Goal: Task Accomplishment & Management: Manage account settings

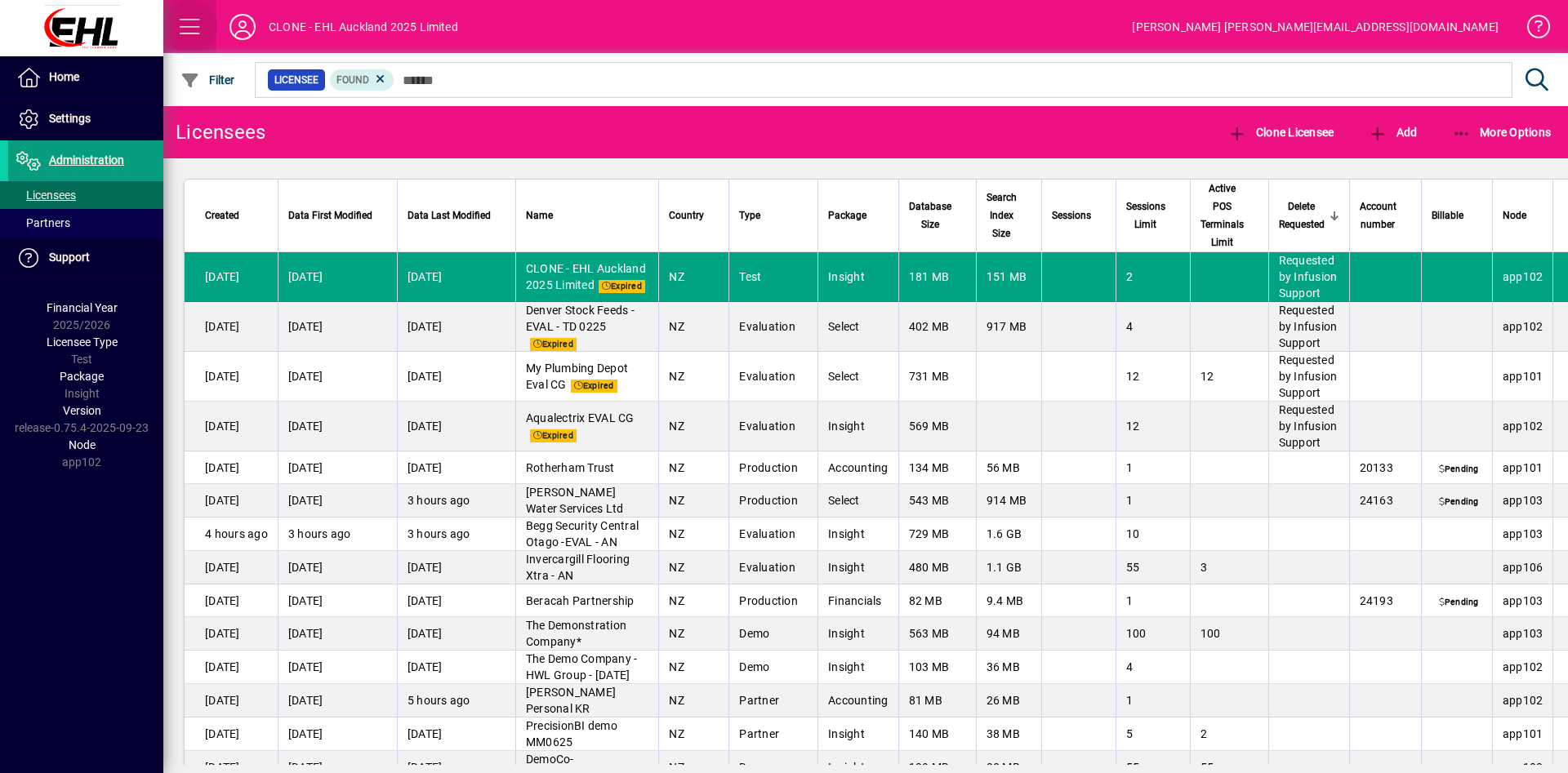
click at [186, 24] on span at bounding box center [190, 26] width 39 height 39
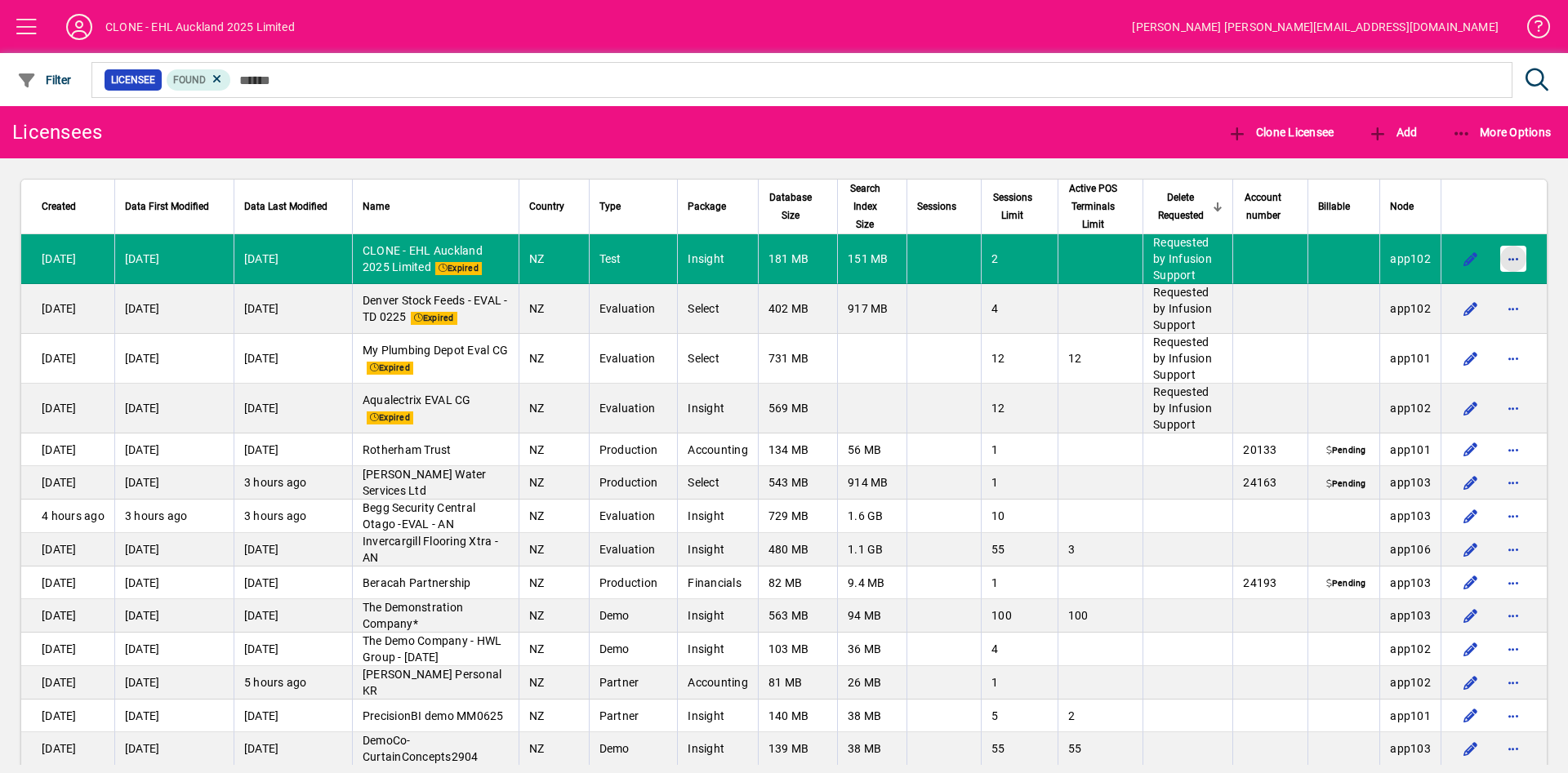
click at [1497, 255] on span "button" at bounding box center [1512, 258] width 39 height 39
click at [1439, 291] on span "Approve deletion of licensee" at bounding box center [1407, 294] width 173 height 20
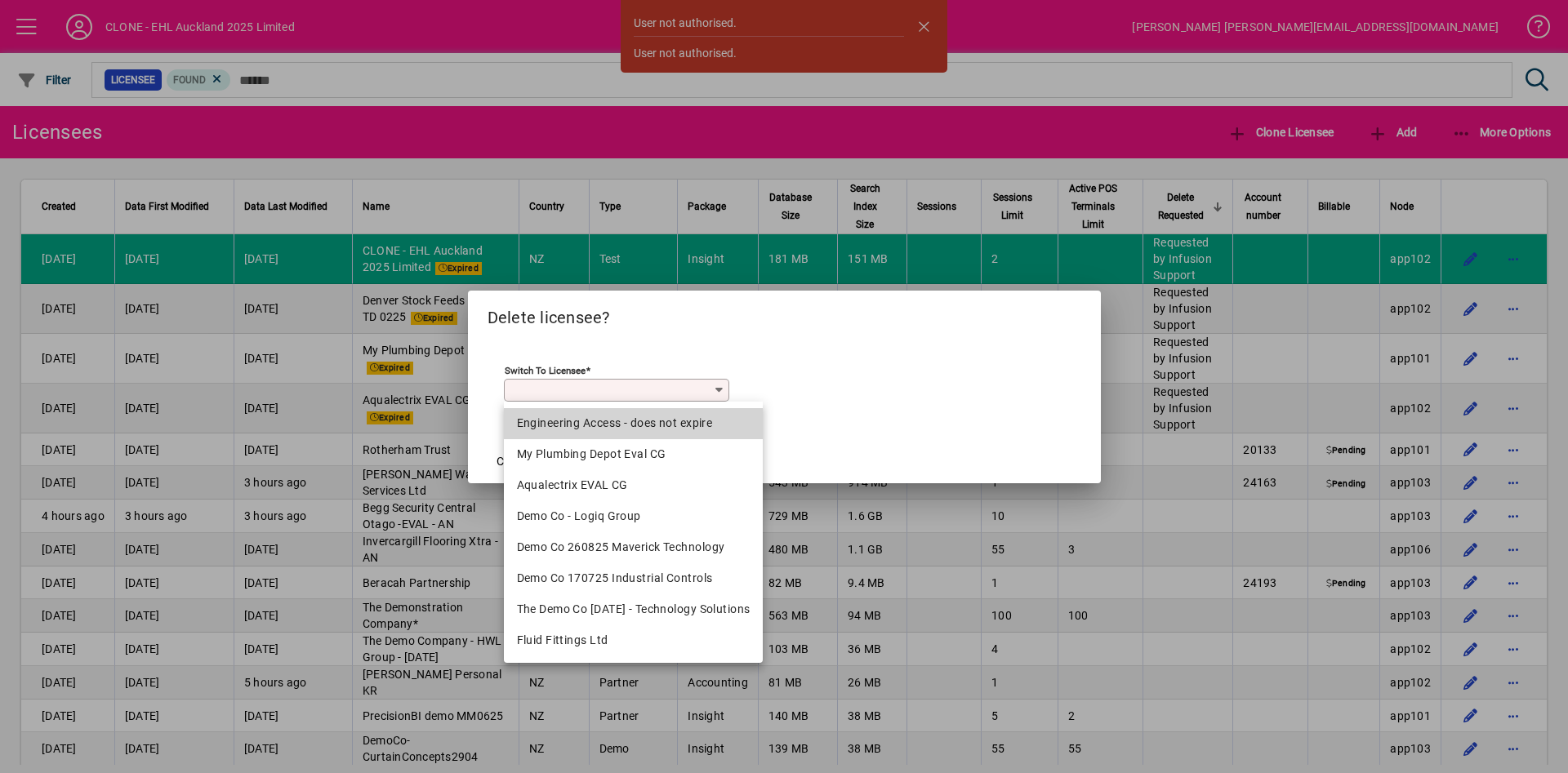
click at [651, 422] on div "Engineering Access - does not expire" at bounding box center [633, 423] width 233 height 17
type input "**********"
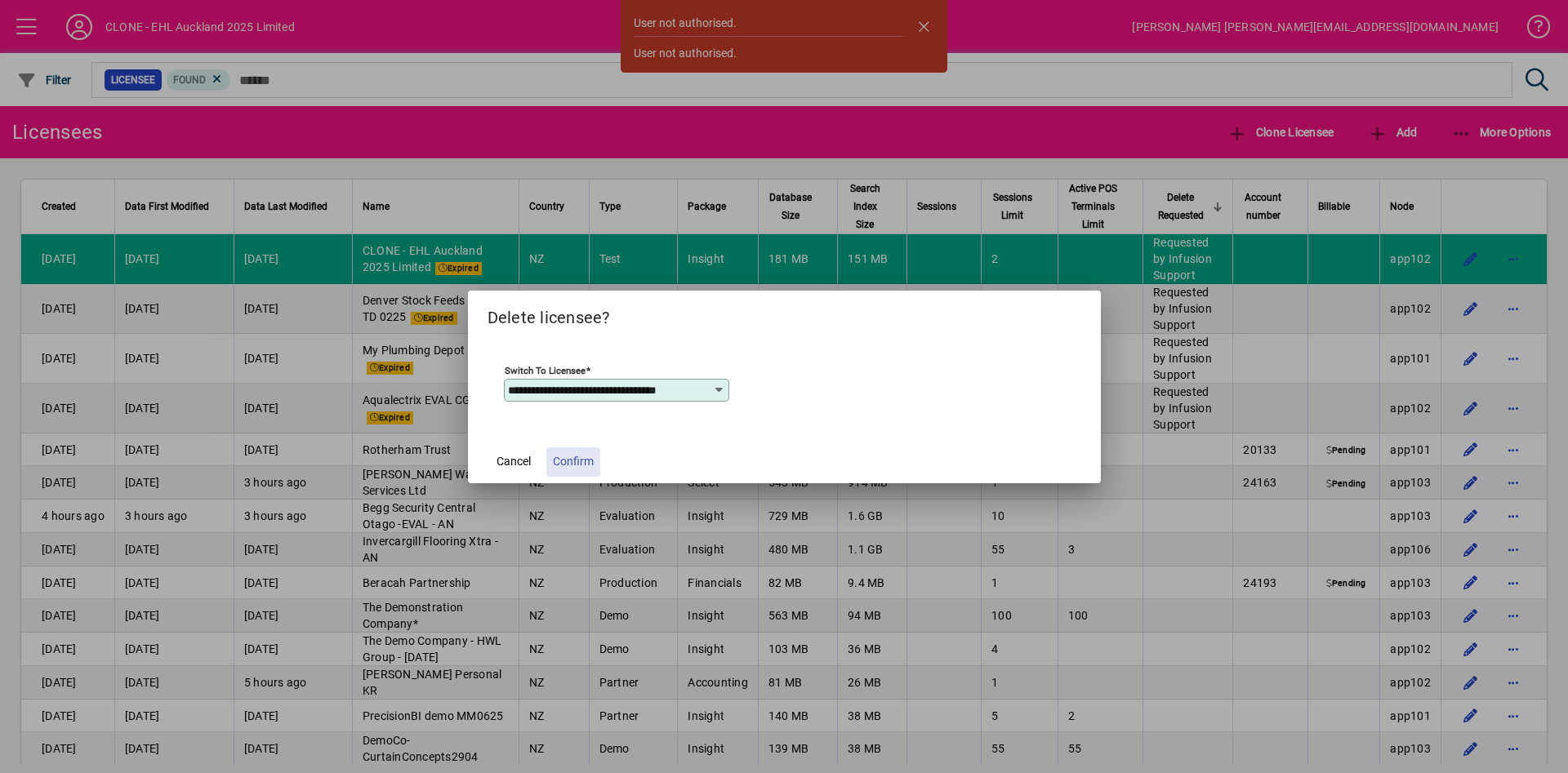
click at [575, 460] on span "Confirm" at bounding box center [573, 461] width 41 height 17
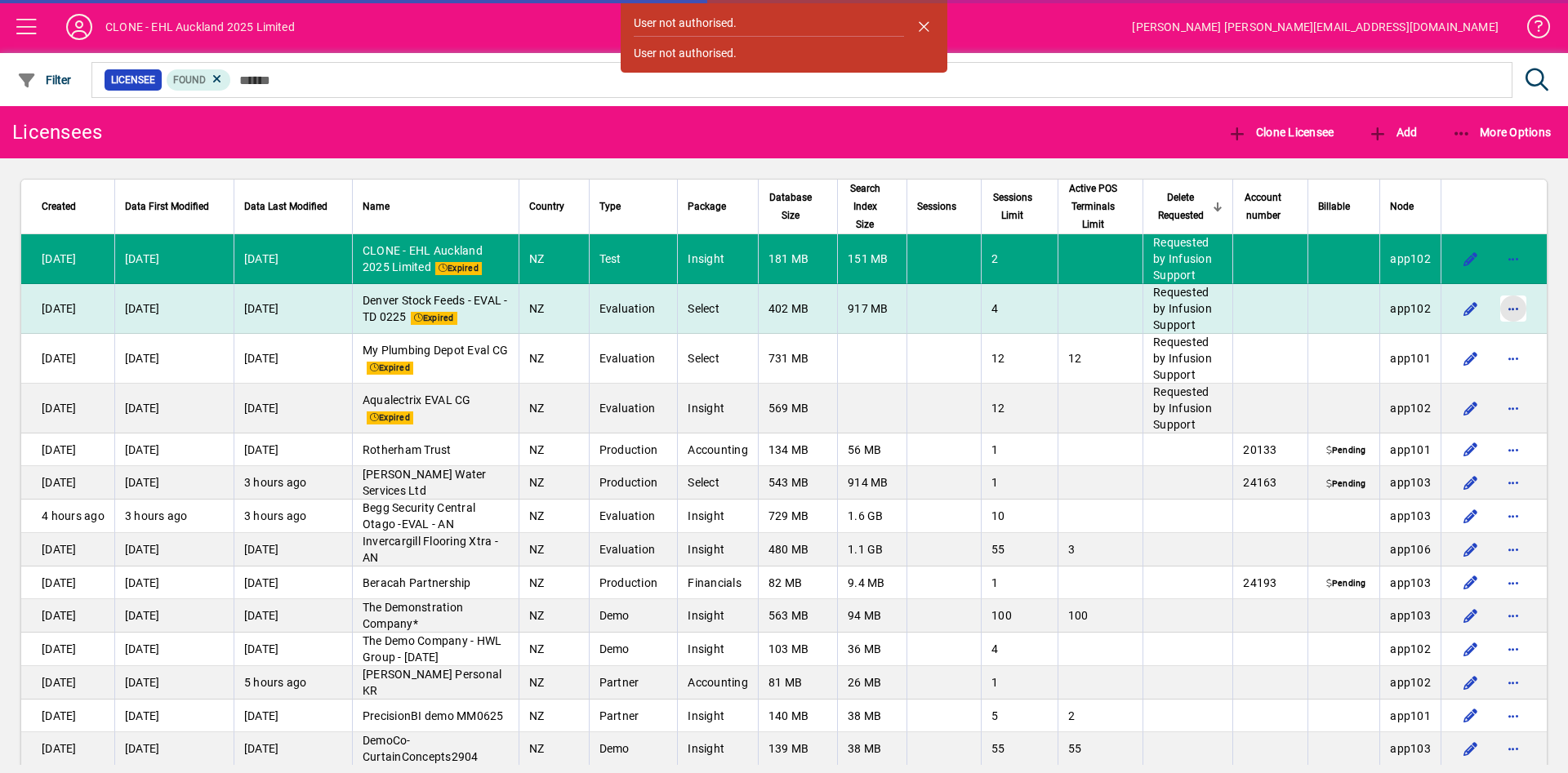
click at [1494, 307] on span "button" at bounding box center [1512, 308] width 39 height 39
